Goal: Information Seeking & Learning: Understand process/instructions

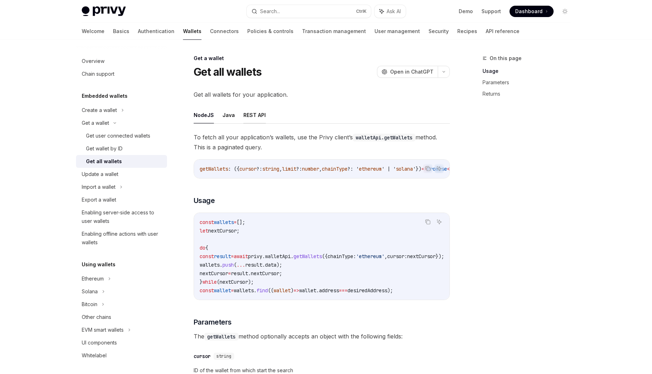
click at [260, 117] on button "REST API" at bounding box center [254, 115] width 22 height 17
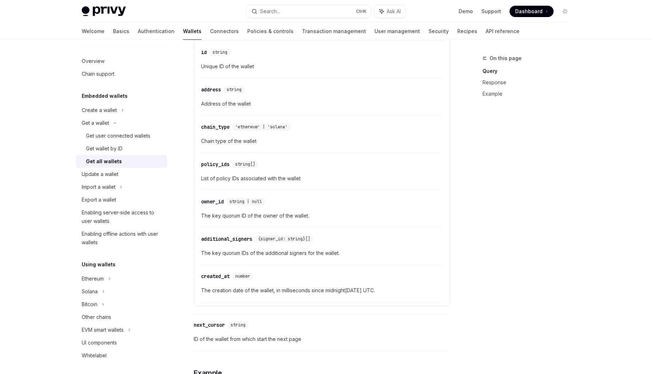
scroll to position [384, 0]
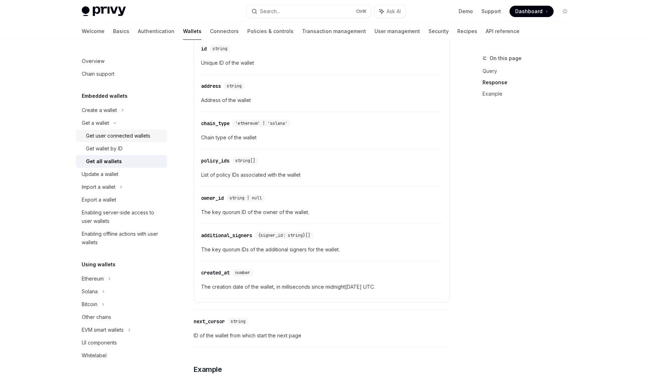
click at [143, 134] on div "Get user connected wallets" at bounding box center [118, 135] width 64 height 9
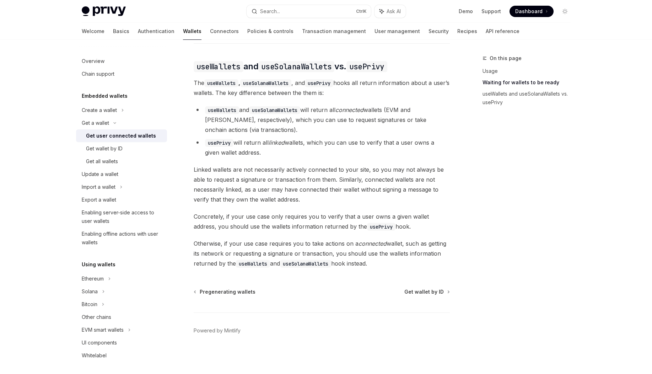
scroll to position [587, 0]
click at [124, 329] on div "EVM smart wallets" at bounding box center [103, 330] width 42 height 9
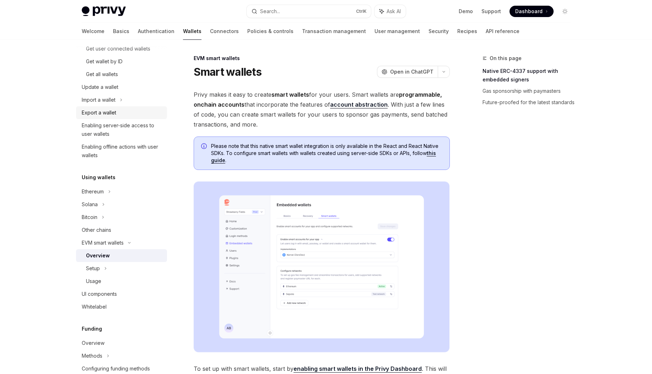
scroll to position [128, 0]
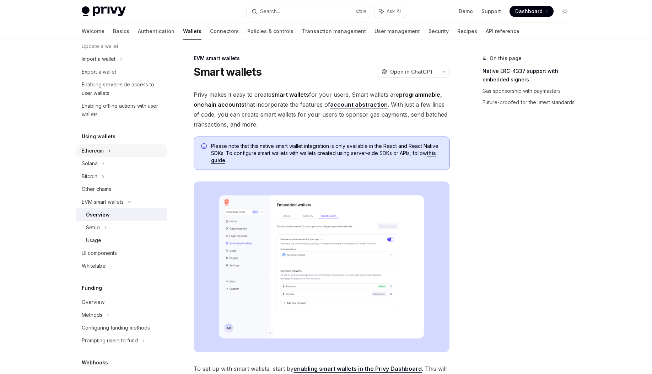
click at [104, 151] on div "Ethereum" at bounding box center [121, 150] width 91 height 13
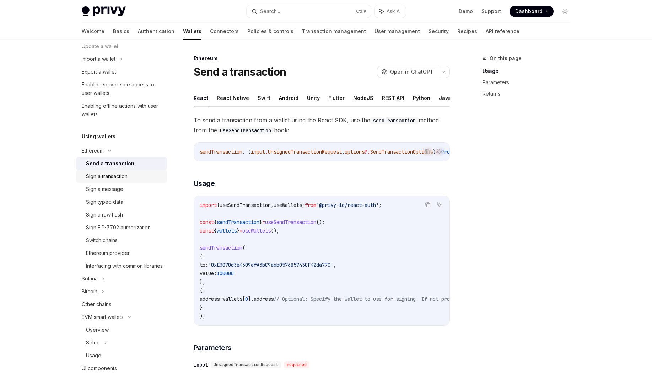
click at [115, 176] on div "Sign a transaction" at bounding box center [107, 176] width 42 height 9
click at [415, 103] on button "REST API" at bounding box center [414, 98] width 22 height 17
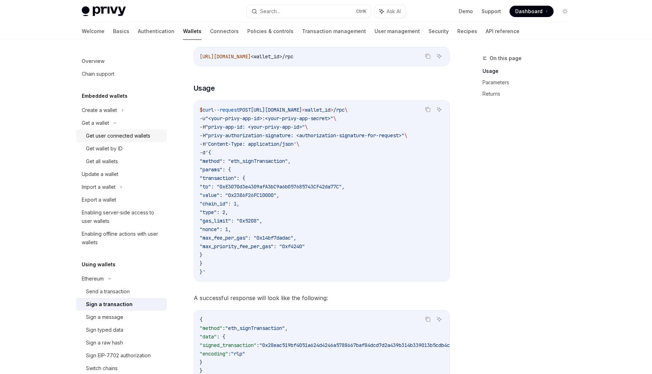
click at [119, 138] on div "Get user connected wallets" at bounding box center [118, 135] width 64 height 9
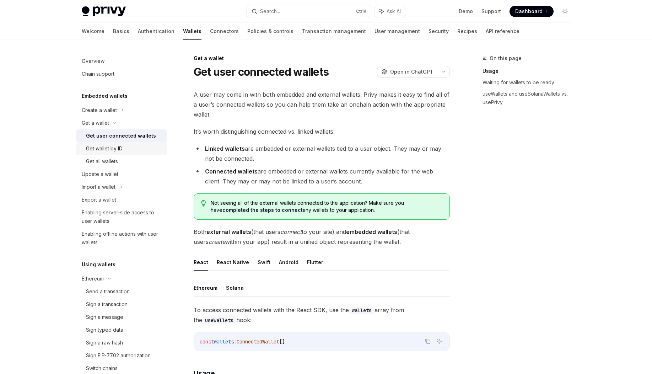
click at [116, 146] on div "Get wallet by ID" at bounding box center [104, 148] width 37 height 9
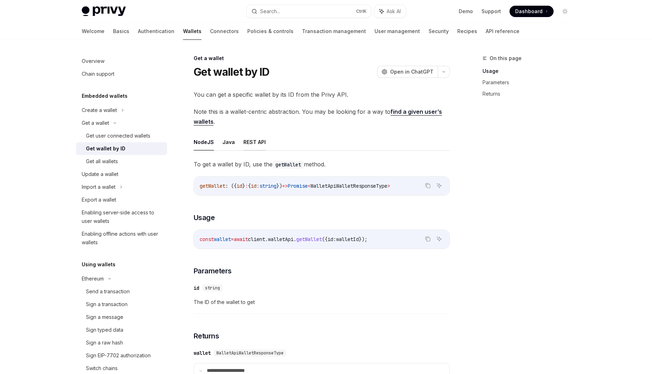
click at [248, 145] on button "REST API" at bounding box center [254, 142] width 22 height 17
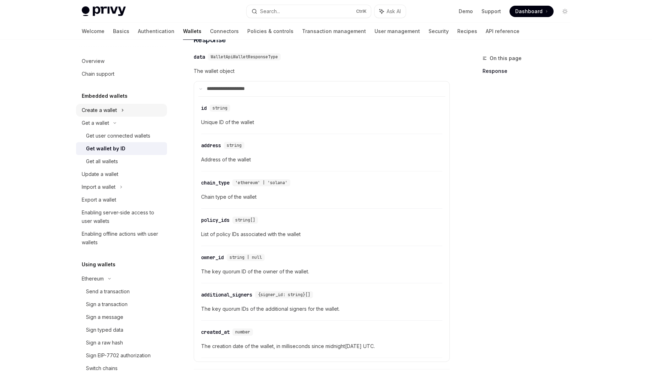
scroll to position [154, 0]
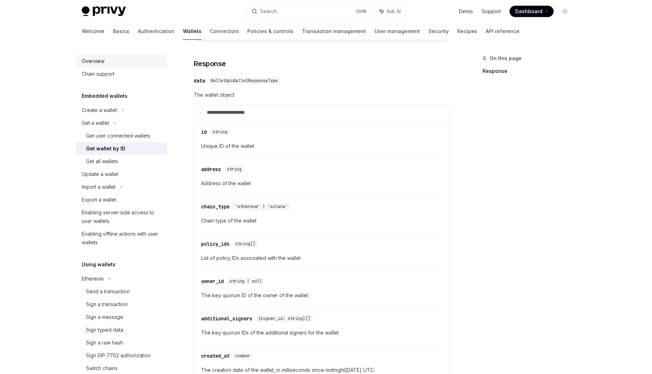
click at [108, 62] on div "Overview" at bounding box center [122, 61] width 81 height 9
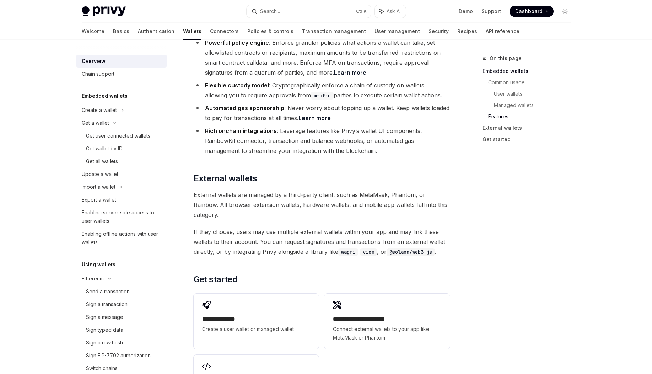
scroll to position [938, 0]
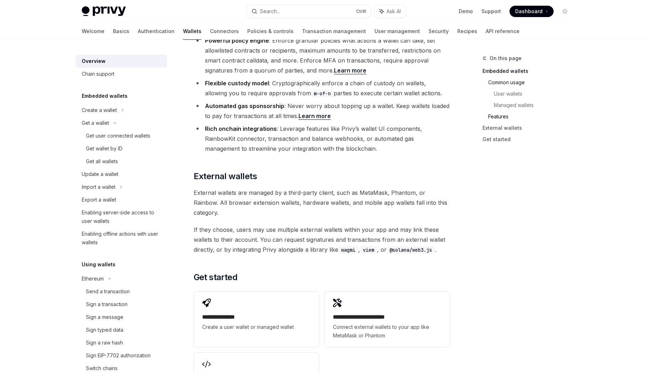
click at [509, 87] on link "Common usage" at bounding box center [532, 82] width 88 height 11
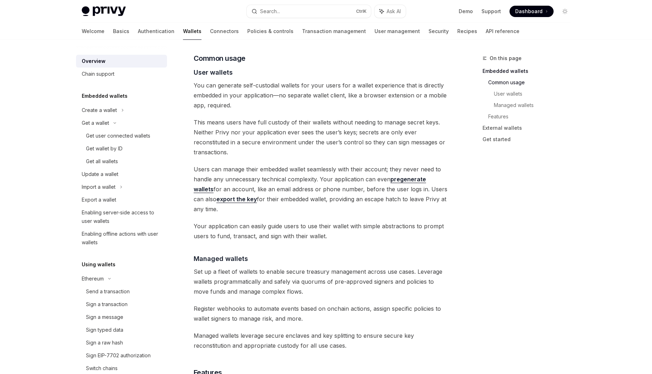
scroll to position [466, 0]
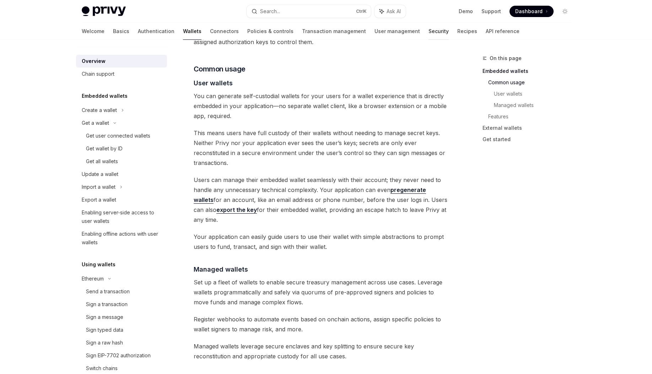
click at [429, 36] on link "Security" at bounding box center [439, 31] width 20 height 17
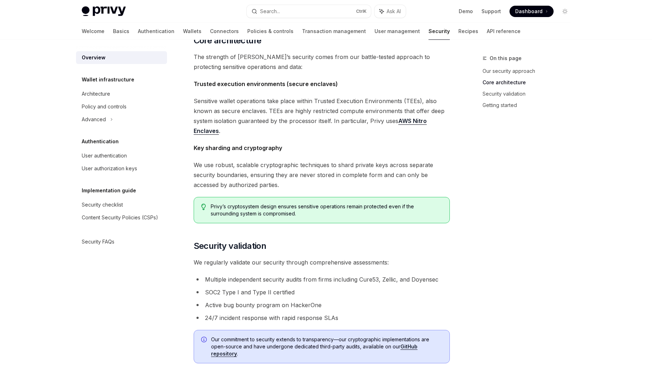
scroll to position [384, 0]
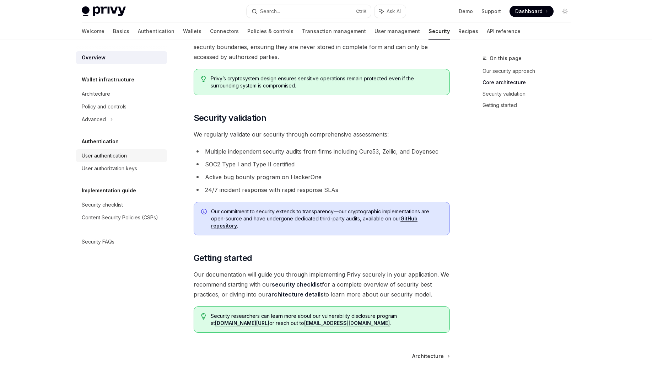
click at [117, 154] on div "User authentication" at bounding box center [104, 155] width 45 height 9
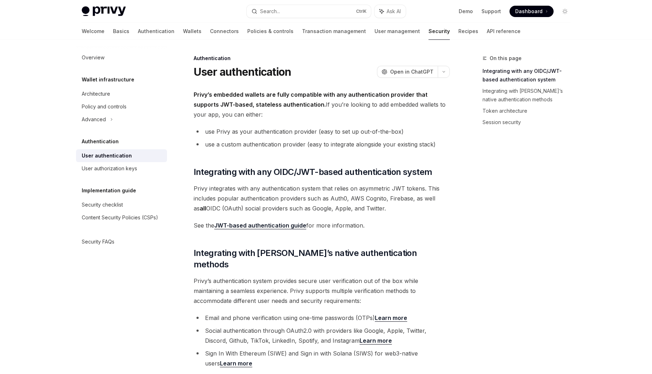
click at [262, 224] on link "JWT-based authentication guide" at bounding box center [260, 225] width 92 height 7
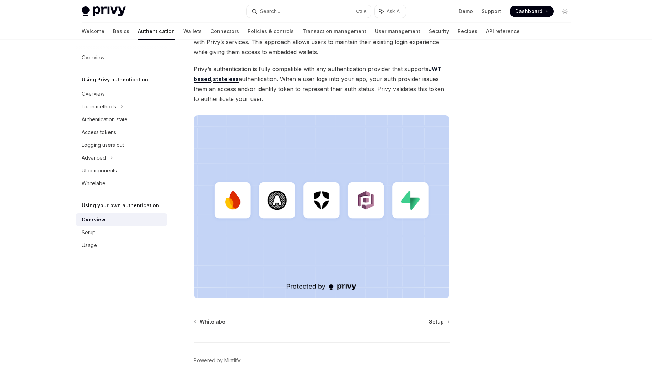
scroll to position [132, 0]
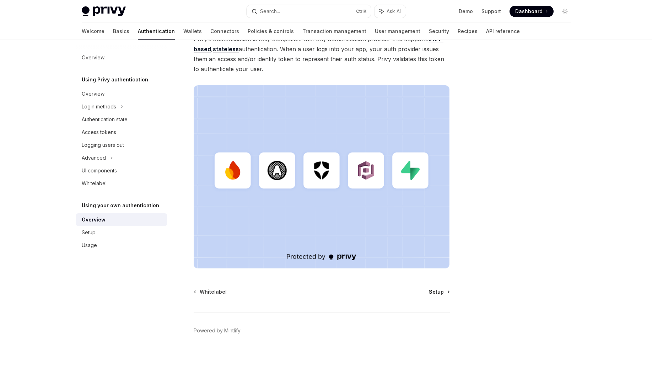
click at [441, 293] on span "Setup" at bounding box center [436, 291] width 15 height 7
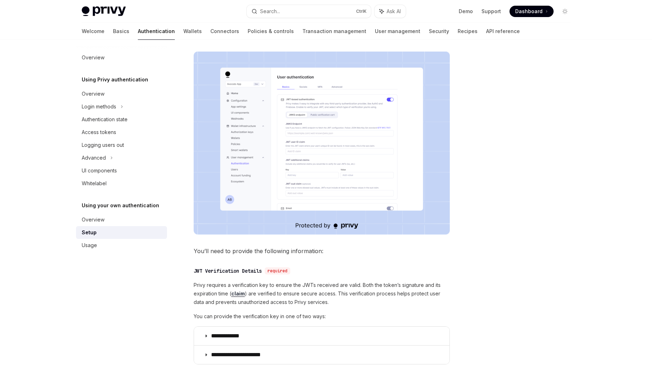
scroll to position [213, 0]
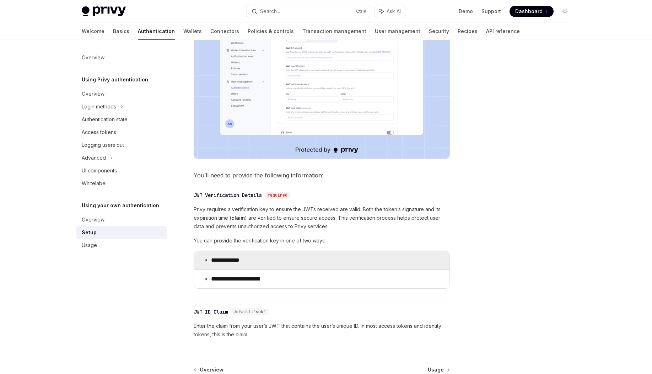
click at [305, 269] on summary "**********" at bounding box center [322, 260] width 256 height 18
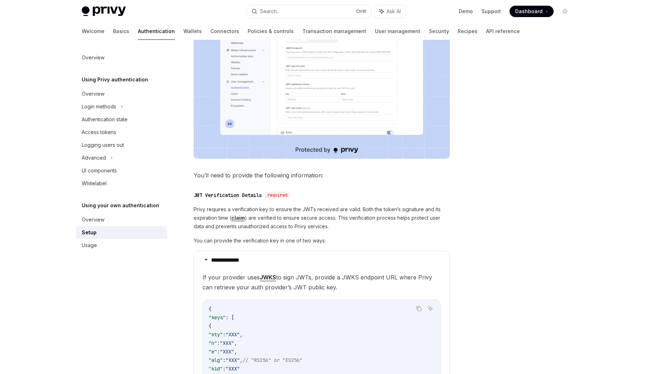
scroll to position [341, 0]
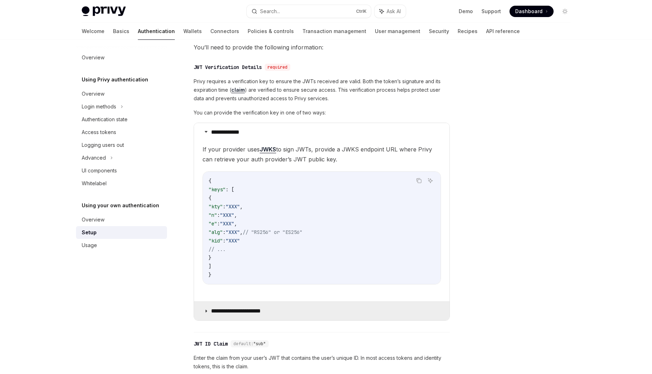
click at [344, 320] on summary "**********" at bounding box center [322, 311] width 256 height 18
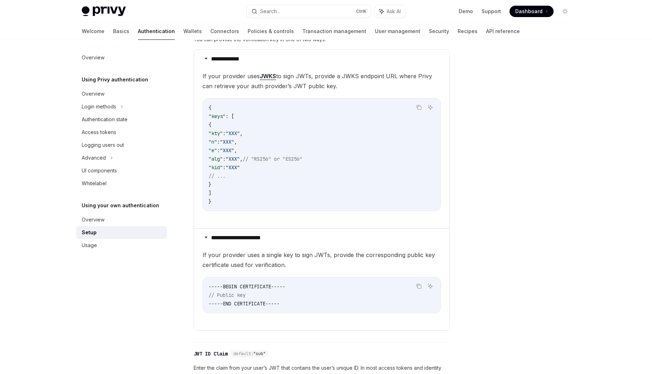
scroll to position [469, 0]
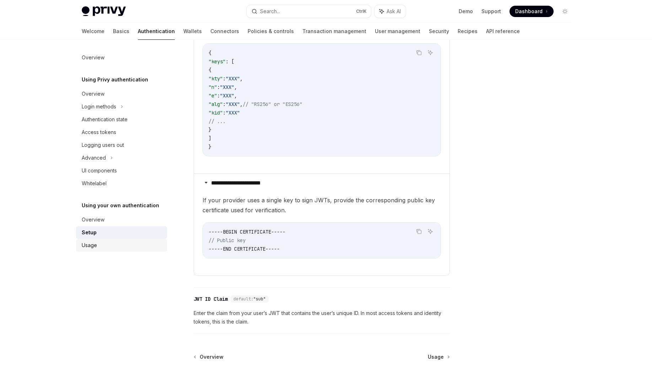
click at [114, 247] on div "Usage" at bounding box center [122, 245] width 81 height 9
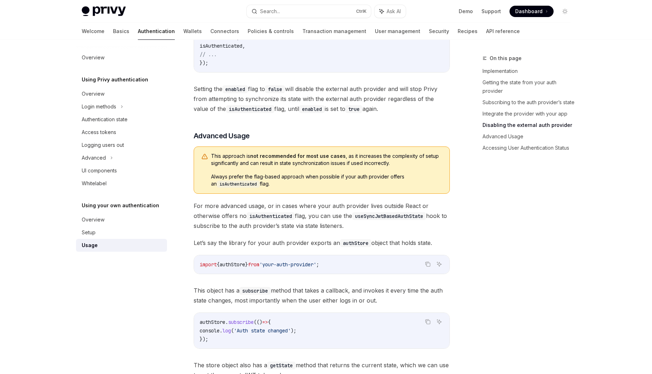
scroll to position [810, 0]
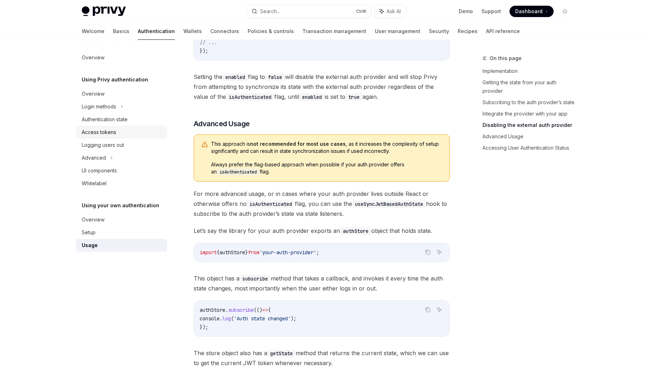
click at [113, 133] on div "Access tokens" at bounding box center [99, 132] width 34 height 9
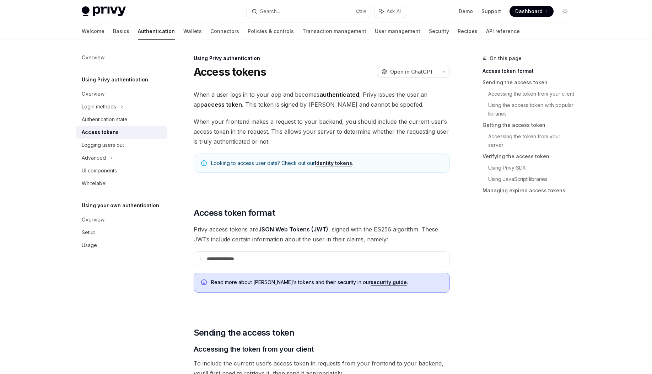
click at [340, 163] on link "Identity tokens" at bounding box center [333, 163] width 37 height 6
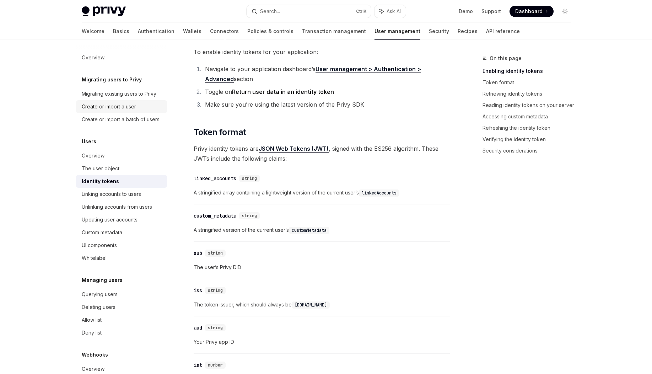
scroll to position [213, 0]
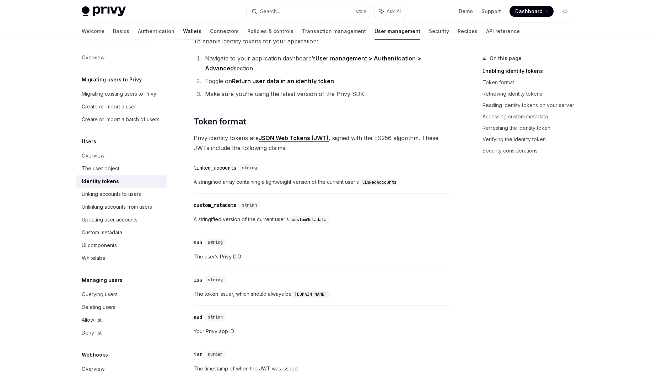
click at [183, 32] on link "Wallets" at bounding box center [192, 31] width 18 height 17
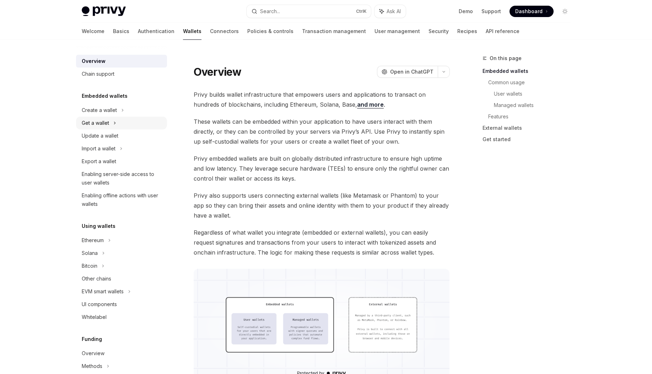
click at [111, 122] on div "Get a wallet" at bounding box center [121, 123] width 91 height 13
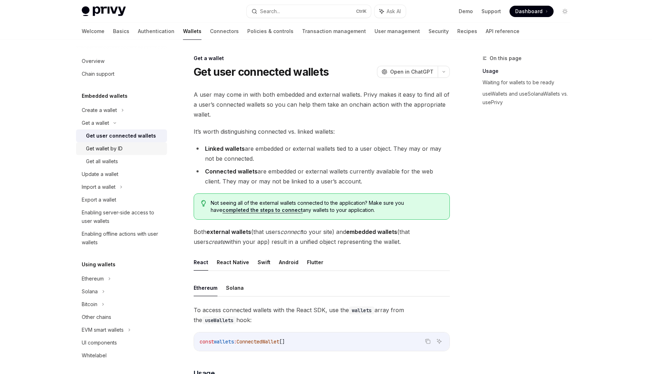
click at [122, 147] on div "Get wallet by ID" at bounding box center [104, 148] width 37 height 9
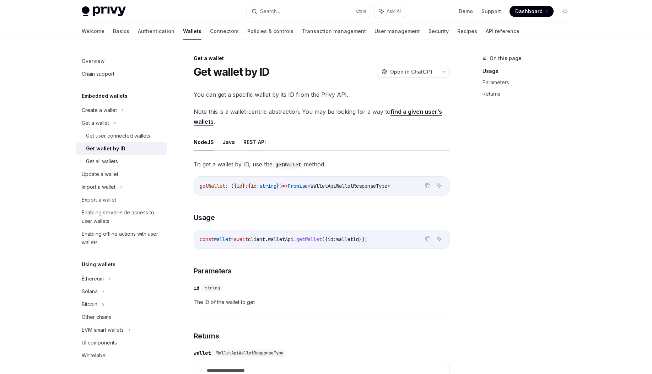
click at [254, 141] on button "REST API" at bounding box center [254, 142] width 22 height 17
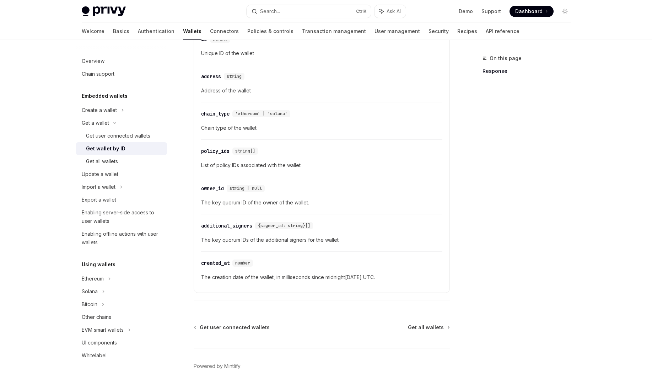
scroll to position [282, 0]
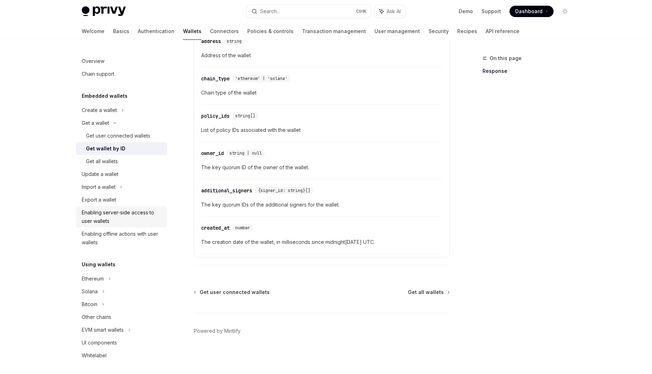
click at [128, 219] on div "Enabling server-side access to user wallets" at bounding box center [122, 216] width 81 height 17
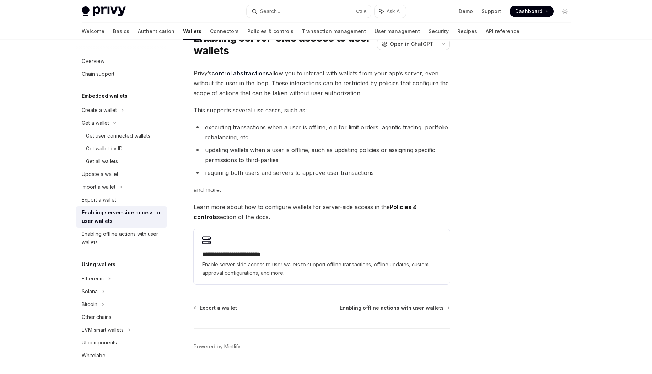
scroll to position [50, 0]
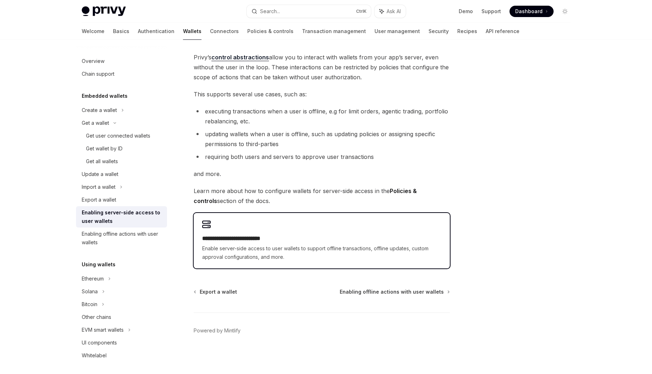
click at [242, 244] on div "**********" at bounding box center [321, 247] width 239 height 27
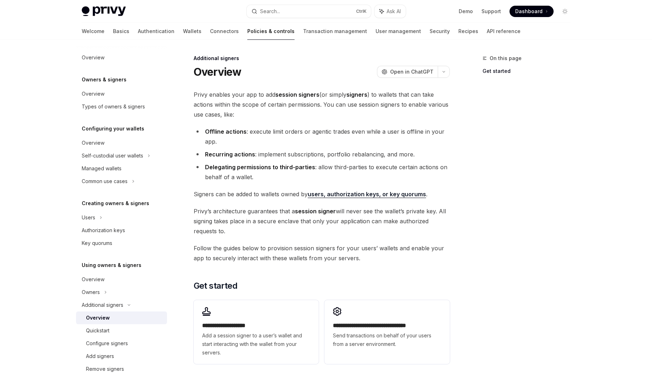
scroll to position [43, 0]
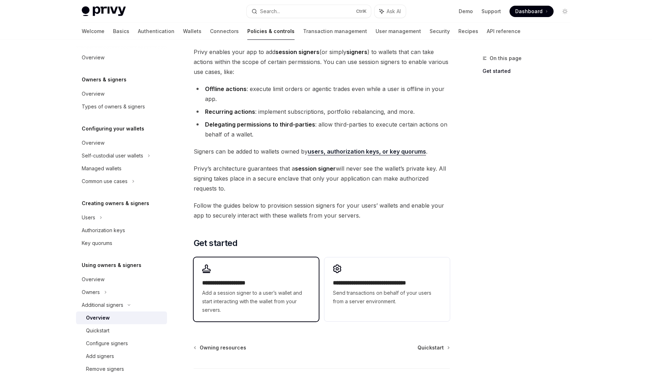
click at [265, 275] on div "**********" at bounding box center [256, 289] width 125 height 64
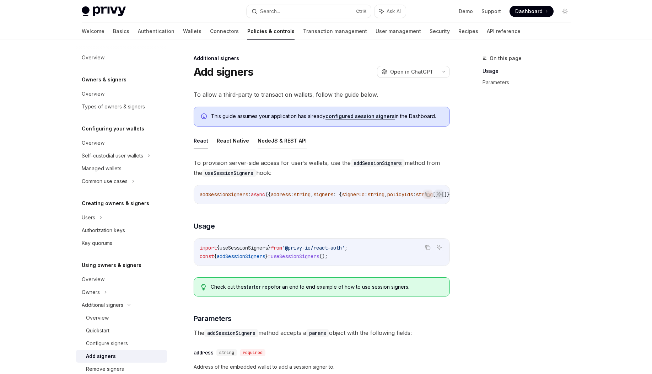
click at [293, 141] on button "NodeJS & REST API" at bounding box center [282, 140] width 49 height 17
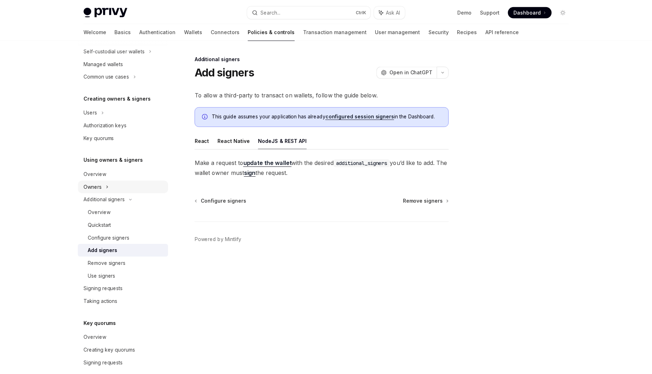
scroll to position [128, 0]
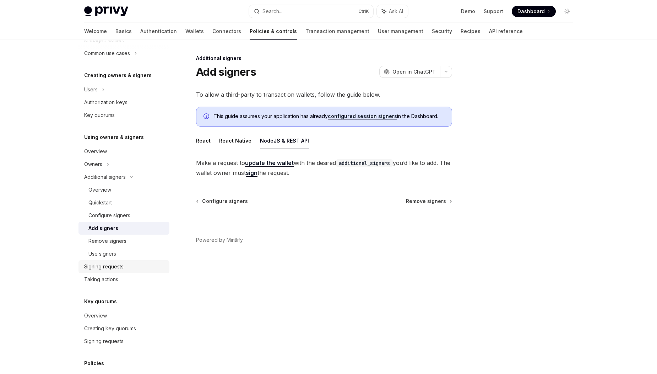
click at [115, 268] on div "Signing requests" at bounding box center [103, 266] width 39 height 9
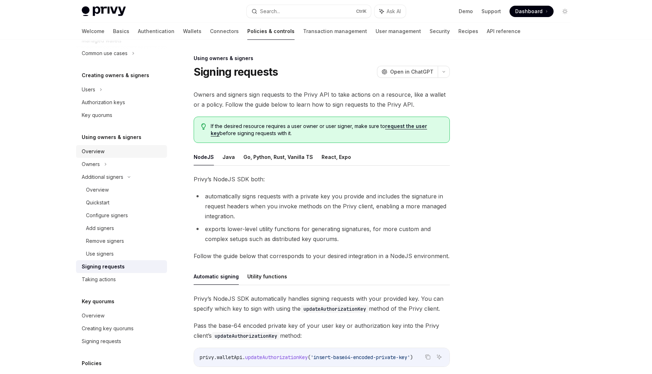
click at [113, 151] on div "Overview" at bounding box center [122, 151] width 81 height 9
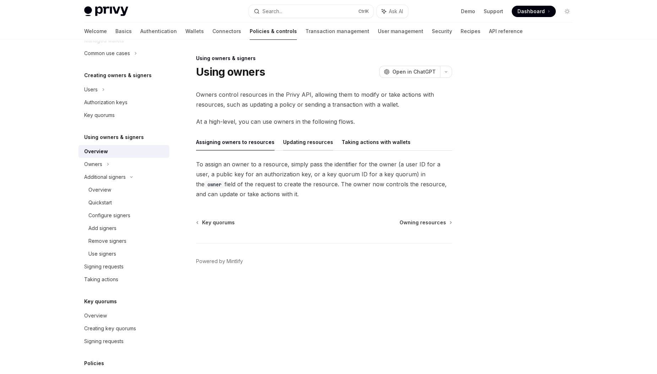
click at [311, 143] on button "Updating resources" at bounding box center [308, 142] width 50 height 17
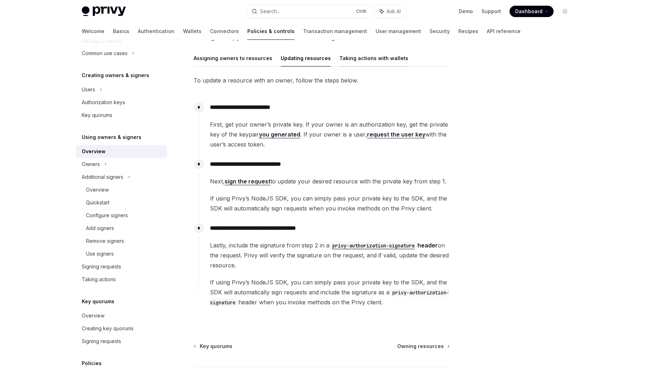
scroll to position [85, 0]
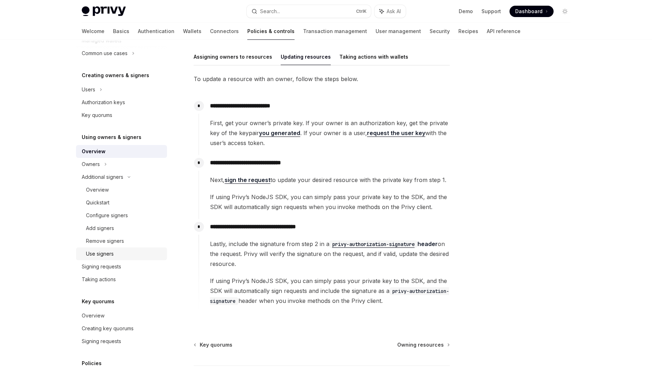
click at [115, 252] on div "Use signers" at bounding box center [124, 253] width 77 height 9
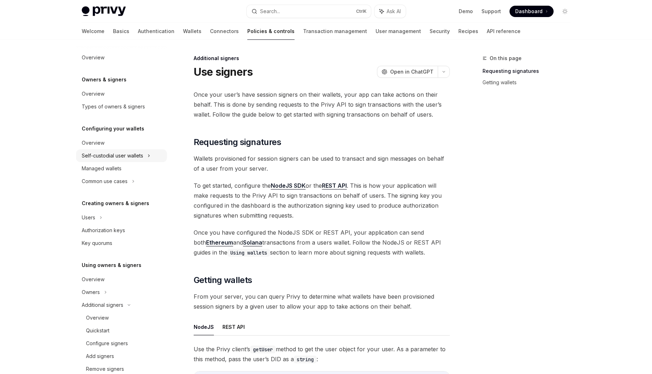
click at [132, 154] on div "Self-custodial user wallets" at bounding box center [112, 155] width 61 height 9
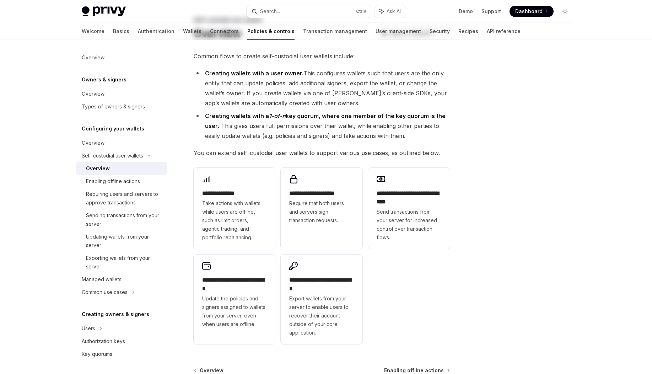
scroll to position [85, 0]
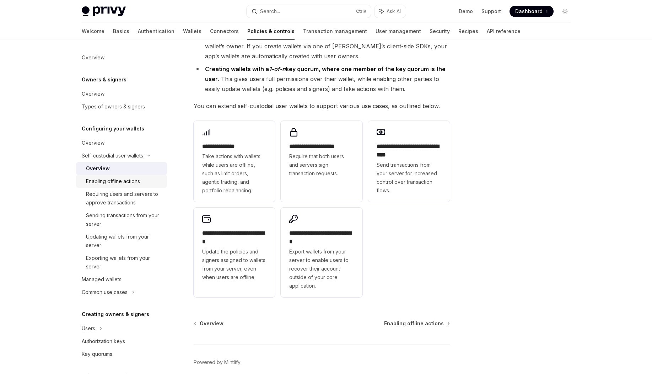
click at [124, 177] on link "Enabling offline actions" at bounding box center [121, 181] width 91 height 13
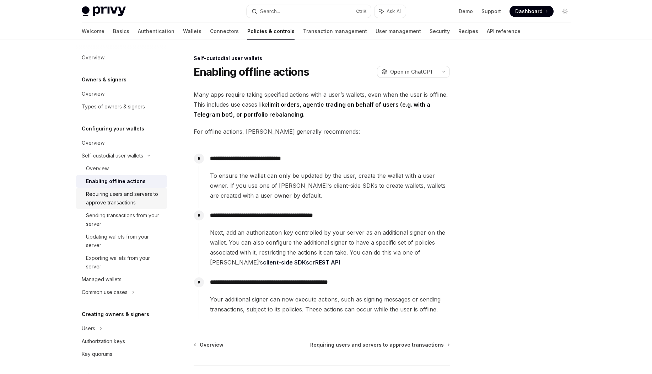
click at [125, 201] on div "Requiring users and servers to approve transactions" at bounding box center [124, 198] width 77 height 17
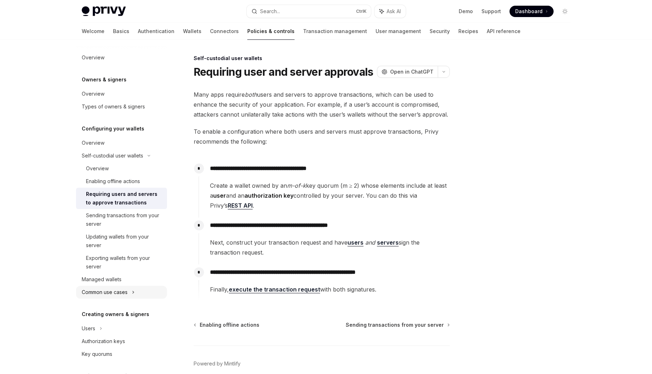
click at [117, 296] on div "Common use cases" at bounding box center [105, 292] width 46 height 9
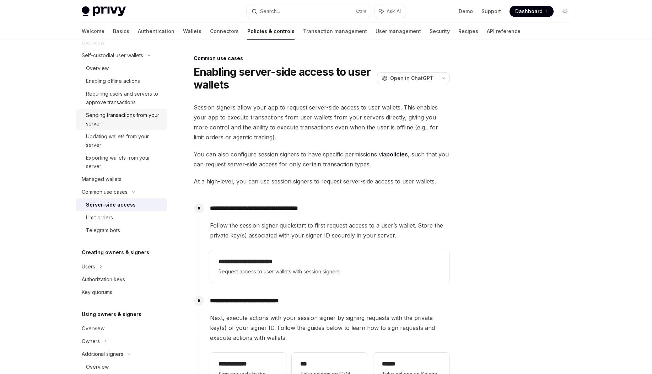
scroll to position [128, 0]
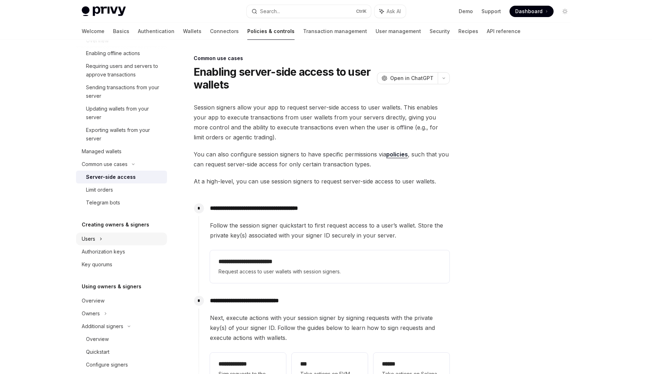
click at [108, 241] on div "Users" at bounding box center [121, 238] width 91 height 13
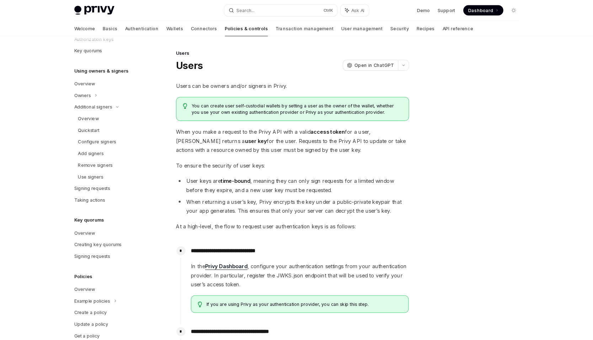
scroll to position [391, 0]
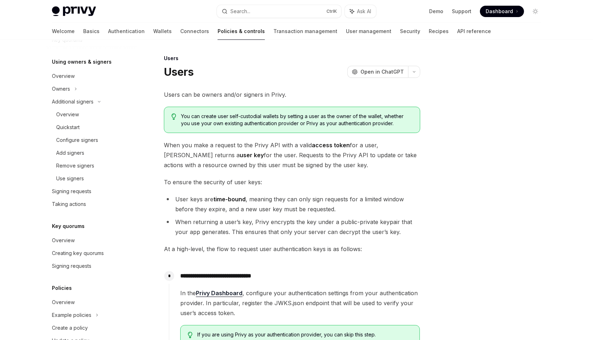
type textarea "*"
